Goal: Task Accomplishment & Management: Manage account settings

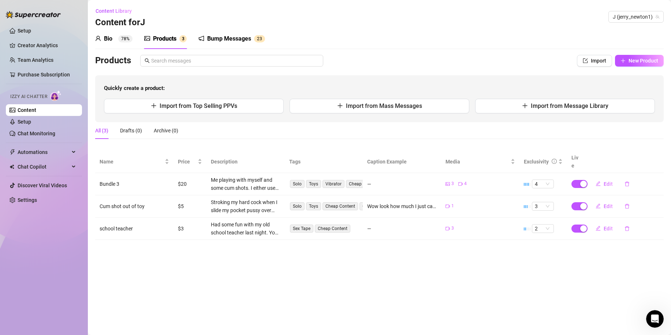
drag, startPoint x: 218, startPoint y: 36, endPoint x: 234, endPoint y: 20, distance: 22.8
click at [219, 36] on div "Bump Messages" at bounding box center [229, 38] width 44 height 9
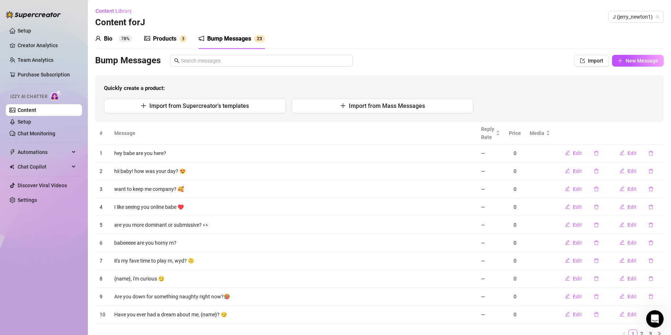
click at [109, 41] on div "Bio" at bounding box center [108, 38] width 8 height 9
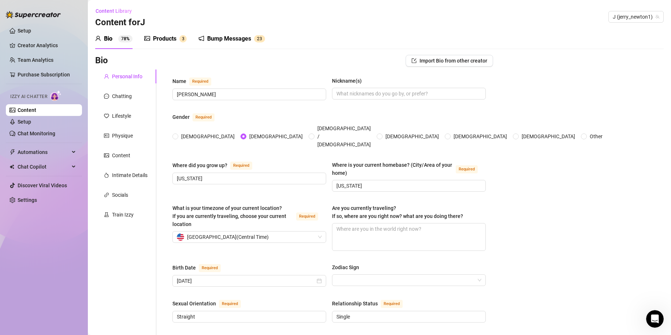
click at [224, 40] on div "Bump Messages" at bounding box center [229, 38] width 44 height 9
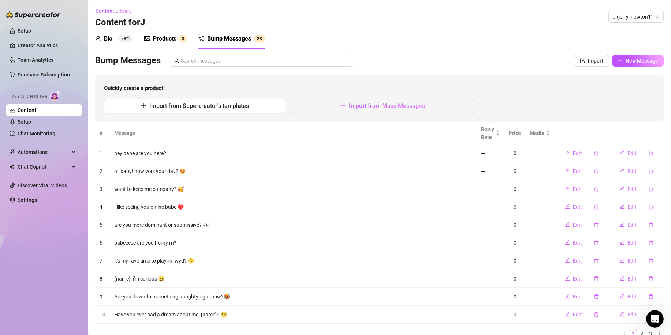
click at [388, 110] on button "Import from Mass Messages" at bounding box center [383, 106] width 182 height 15
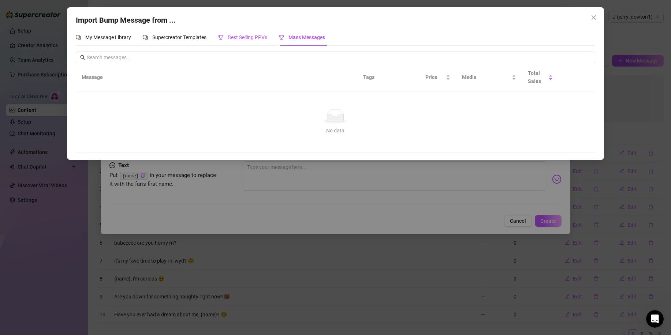
click at [246, 36] on span "Best Selling PPVs" at bounding box center [248, 37] width 40 height 6
click at [598, 17] on span "Close" at bounding box center [594, 18] width 12 height 6
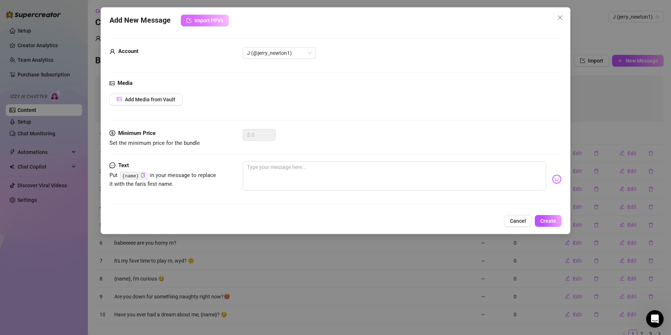
click at [210, 22] on span "Import PPVs" at bounding box center [208, 21] width 29 height 6
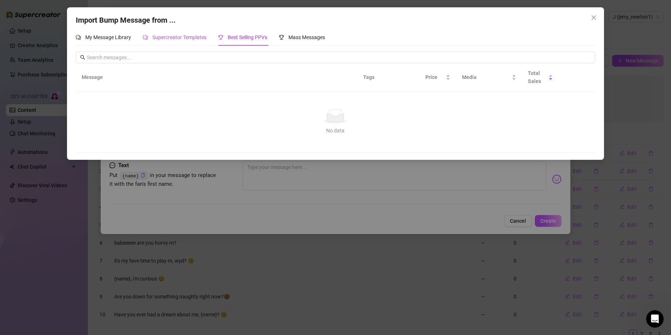
click at [181, 36] on span "Supercreator Templates" at bounding box center [179, 37] width 54 height 6
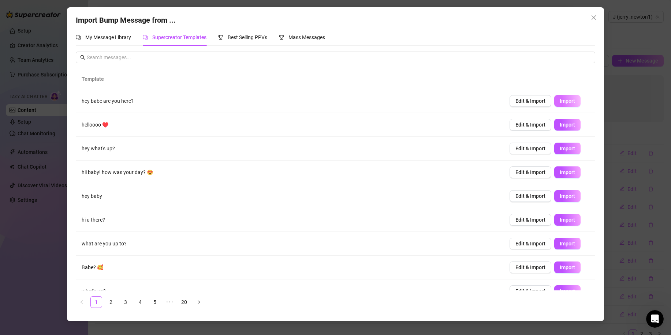
click at [560, 101] on span "Import" at bounding box center [567, 101] width 15 height 6
click at [563, 127] on span "Import" at bounding box center [567, 125] width 15 height 6
click at [560, 267] on span "Import" at bounding box center [567, 268] width 15 height 6
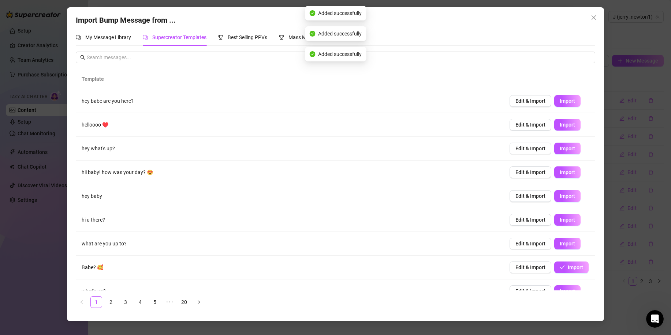
scroll to position [37, 0]
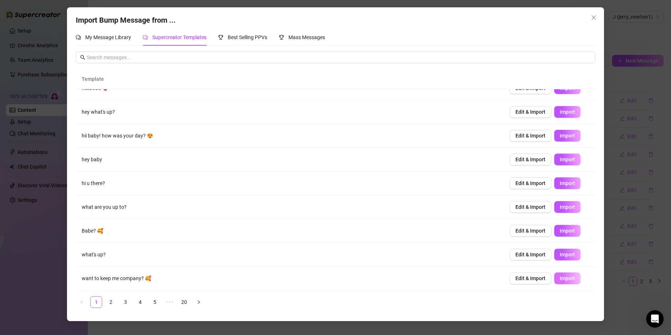
click at [561, 281] on span "Import" at bounding box center [567, 279] width 15 height 6
click at [114, 302] on link "2" at bounding box center [110, 302] width 11 height 11
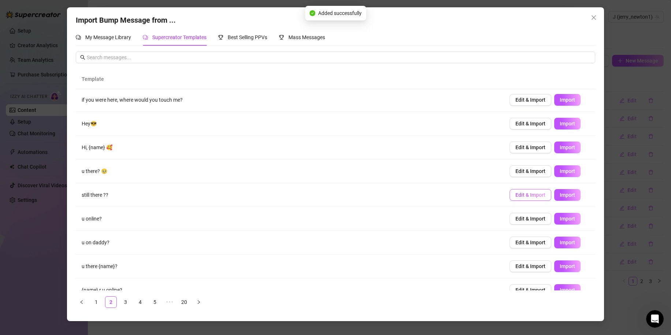
scroll to position [0, 0]
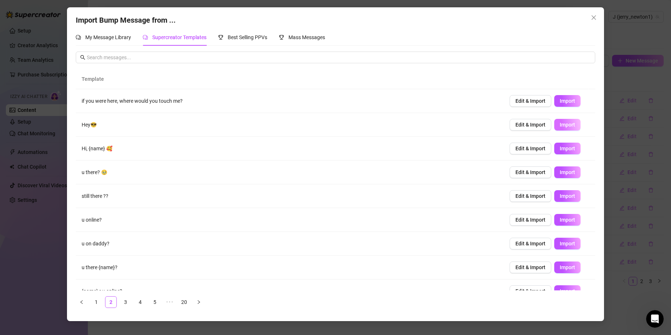
click at [564, 121] on button "Import" at bounding box center [567, 125] width 26 height 12
click at [569, 102] on button "Import" at bounding box center [567, 101] width 26 height 12
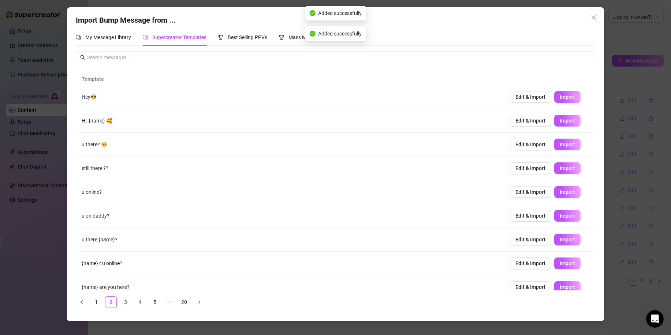
scroll to position [37, 0]
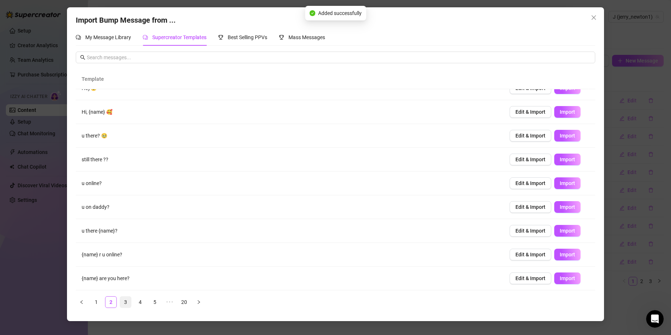
click at [126, 304] on link "3" at bounding box center [125, 302] width 11 height 11
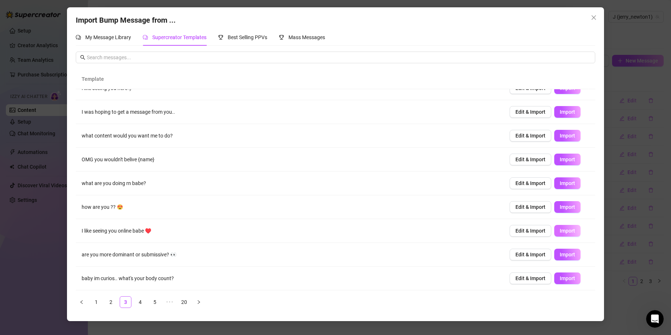
click at [565, 230] on span "Import" at bounding box center [567, 231] width 15 height 6
click at [563, 206] on span "Import" at bounding box center [567, 207] width 15 height 6
click at [563, 256] on span "Import" at bounding box center [567, 255] width 15 height 6
type textarea "are you more dominant or submissive? 👀"
click at [156, 302] on link "5" at bounding box center [154, 302] width 11 height 11
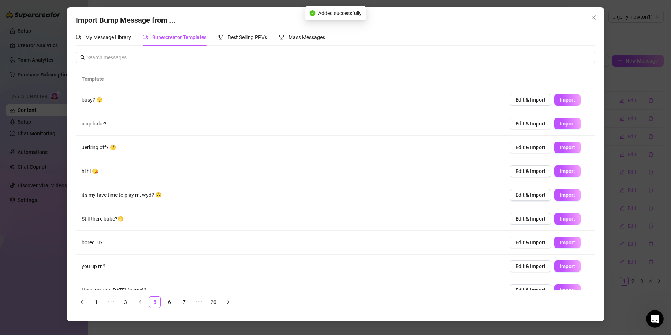
scroll to position [0, 0]
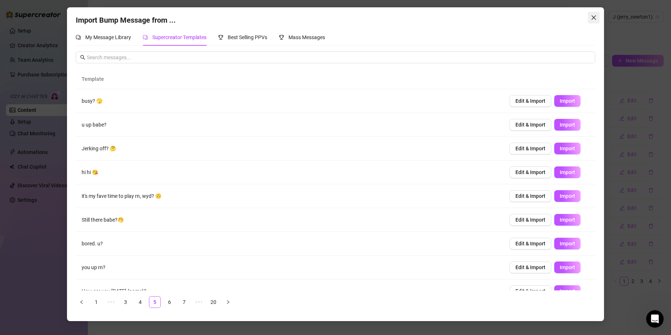
click at [594, 17] on icon "close" at bounding box center [594, 17] width 4 height 4
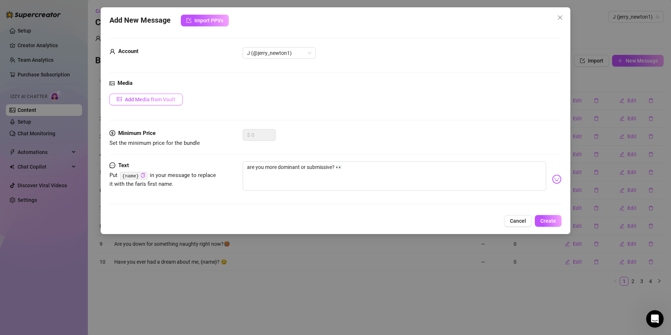
click at [162, 101] on span "Add Media from Vault" at bounding box center [150, 100] width 51 height 6
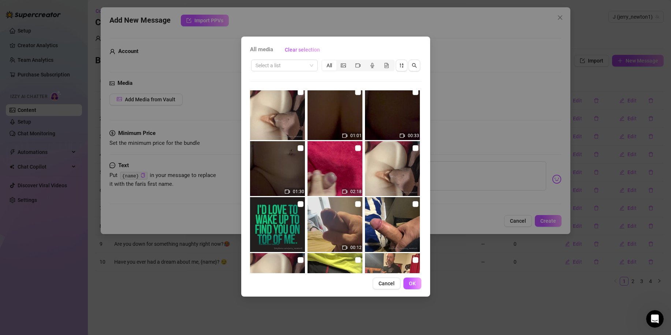
scroll to position [110, 0]
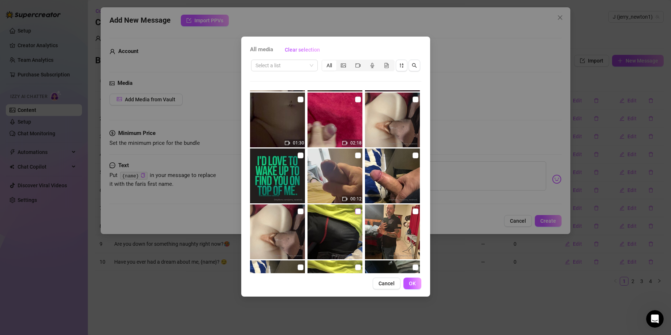
click at [355, 212] on input "checkbox" at bounding box center [358, 212] width 6 height 6
checkbox input "true"
click at [412, 283] on span "OK" at bounding box center [412, 284] width 7 height 6
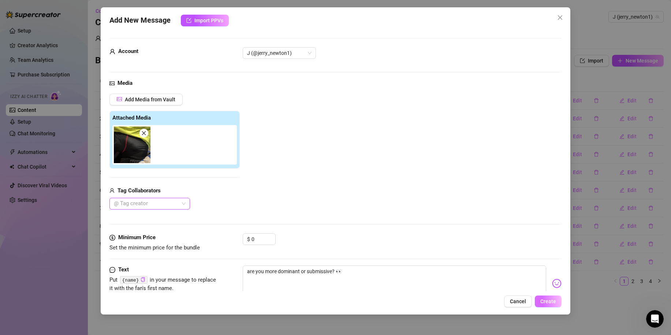
click at [548, 301] on span "Create" at bounding box center [549, 302] width 16 height 6
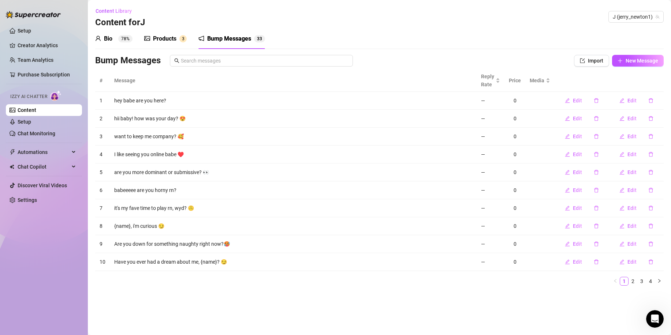
click at [163, 40] on div "Products" at bounding box center [164, 38] width 23 height 9
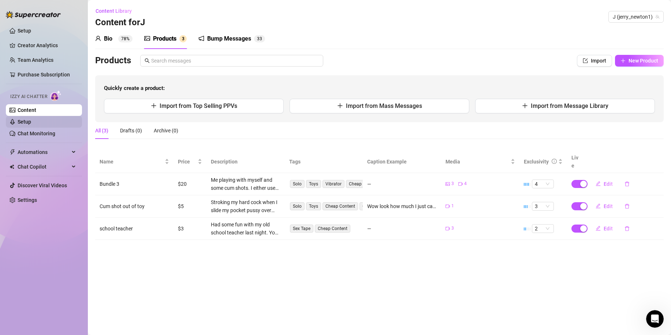
click at [31, 123] on link "Setup" at bounding box center [25, 122] width 14 height 6
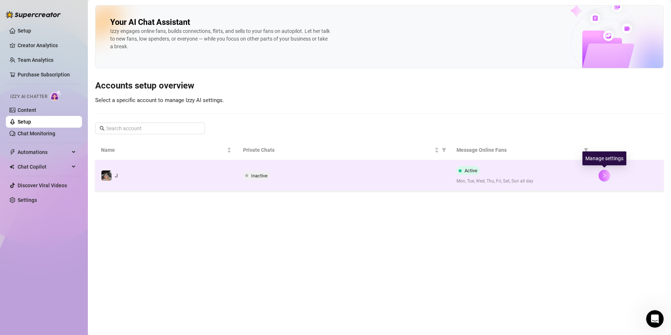
click at [606, 174] on icon "right" at bounding box center [604, 175] width 5 height 5
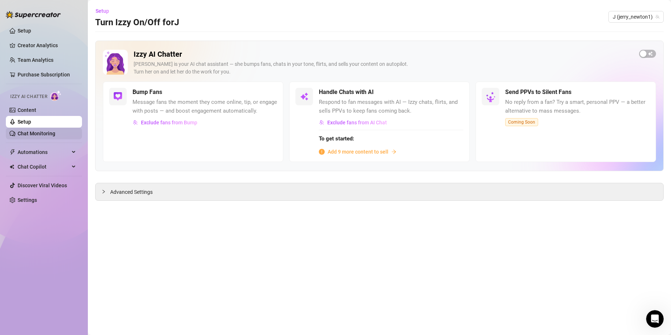
click at [55, 134] on link "Chat Monitoring" at bounding box center [37, 134] width 38 height 6
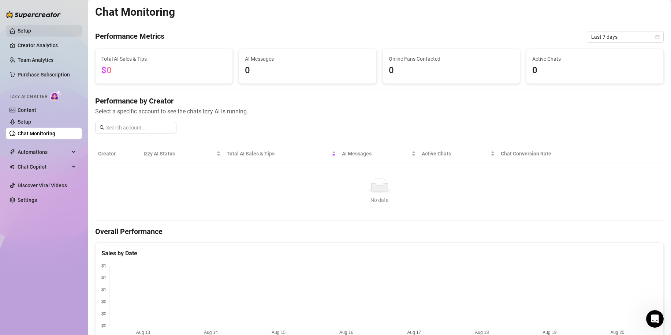
click at [29, 30] on link "Setup" at bounding box center [25, 31] width 14 height 6
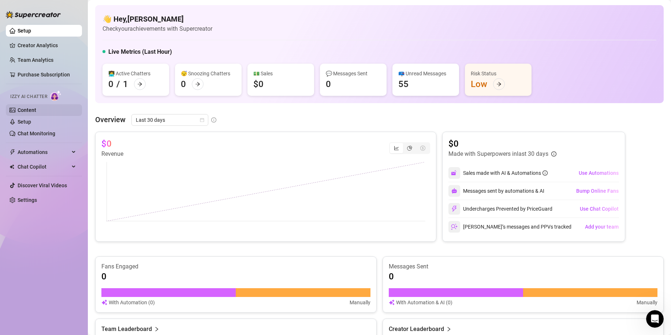
click at [26, 111] on link "Content" at bounding box center [27, 110] width 19 height 6
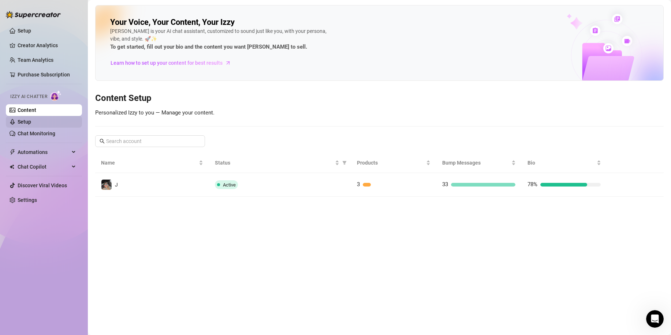
click at [31, 125] on link "Setup" at bounding box center [25, 122] width 14 height 6
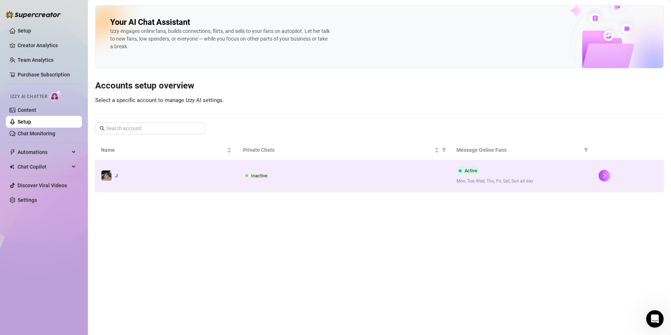
click at [255, 174] on span "Inactive" at bounding box center [259, 175] width 16 height 5
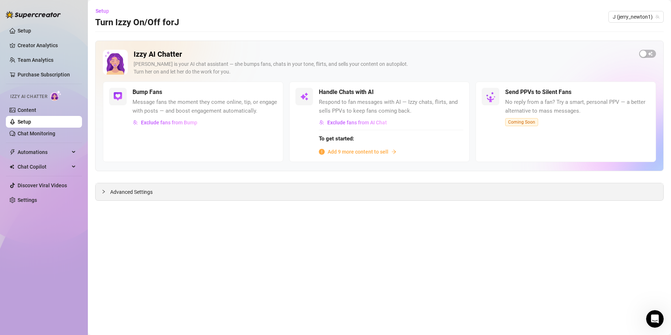
click at [104, 196] on div at bounding box center [105, 192] width 9 height 8
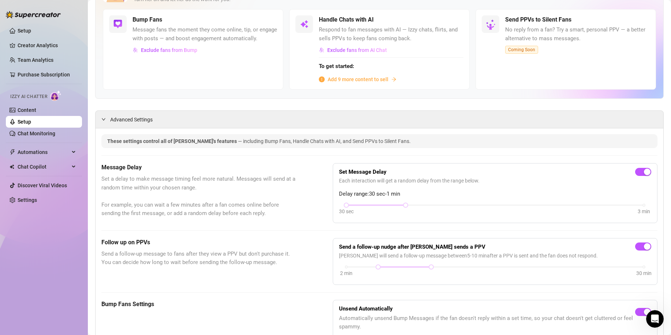
scroll to position [73, 0]
drag, startPoint x: 403, startPoint y: 204, endPoint x: 438, endPoint y: 207, distance: 34.9
click at [438, 207] on div "30 sec 3 min" at bounding box center [495, 210] width 312 height 14
drag, startPoint x: 462, startPoint y: 208, endPoint x: 538, endPoint y: 220, distance: 76.8
click at [538, 220] on div "Set Message Delay Each interaction will get a random delay from the range below…" at bounding box center [495, 193] width 325 height 60
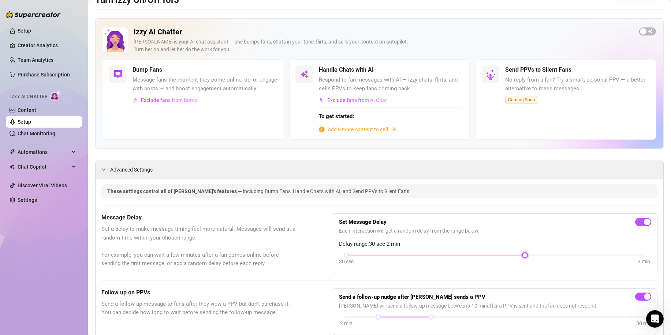
scroll to position [0, 0]
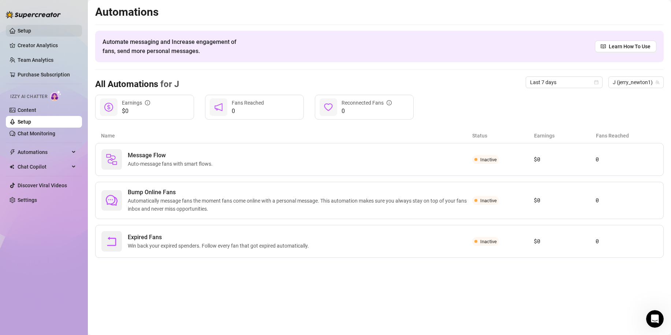
click at [31, 30] on link "Setup" at bounding box center [25, 31] width 14 height 6
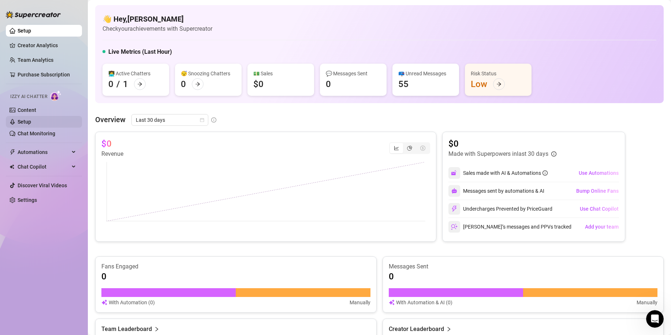
click at [26, 123] on link "Setup" at bounding box center [25, 122] width 14 height 6
